Goal: Task Accomplishment & Management: Manage account settings

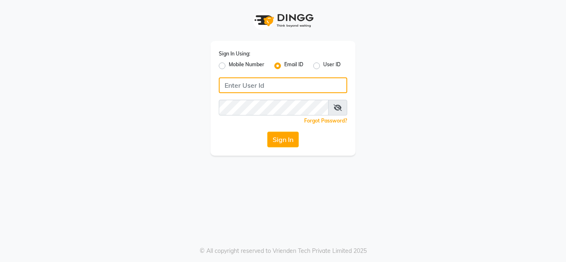
type input "[EMAIL_ADDRESS][DOMAIN_NAME]"
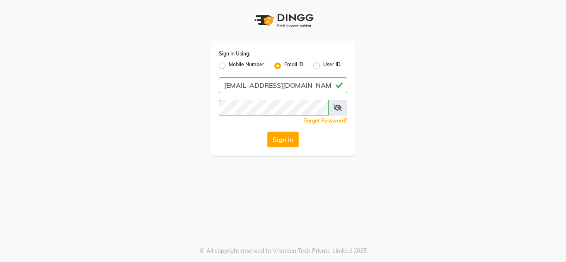
click at [229, 65] on label "Mobile Number" at bounding box center [247, 66] width 36 height 10
click at [229, 65] on input "Mobile Number" at bounding box center [231, 63] width 5 height 5
radio input "true"
radio input "false"
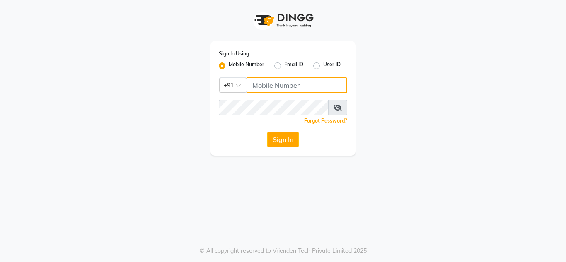
click at [256, 88] on input "Username" at bounding box center [297, 85] width 101 height 16
type input "8413856557"
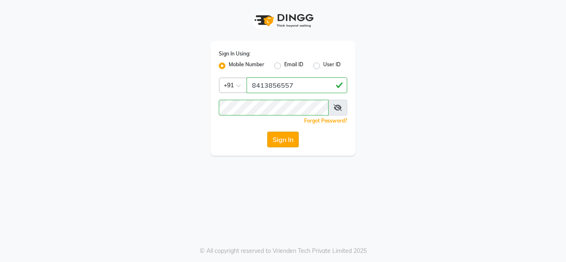
click at [287, 133] on div "Sign In Using: Mobile Number Email ID User ID Country Code × [PHONE_NUMBER] Rem…" at bounding box center [283, 98] width 145 height 115
click at [287, 133] on button "Sign In" at bounding box center [282, 140] width 31 height 16
